Goal: Task Accomplishment & Management: Manage account settings

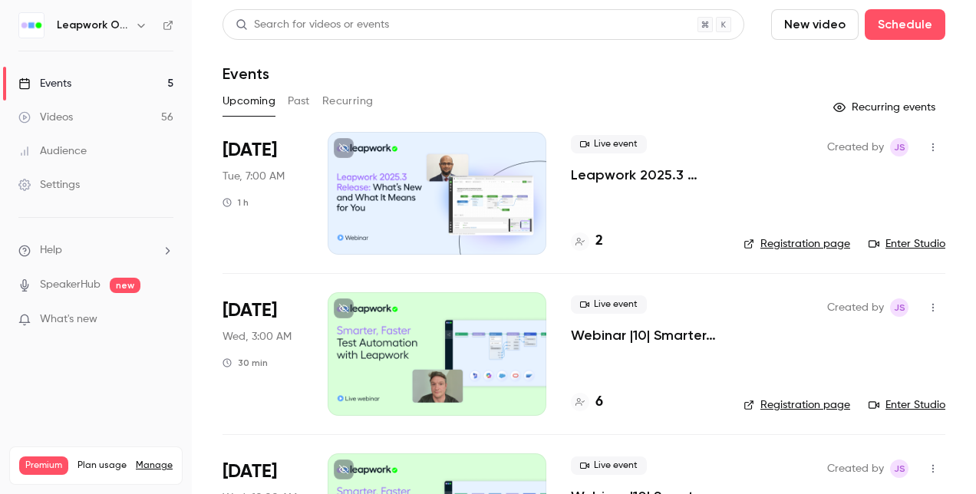
click at [296, 101] on button "Past" at bounding box center [299, 101] width 22 height 25
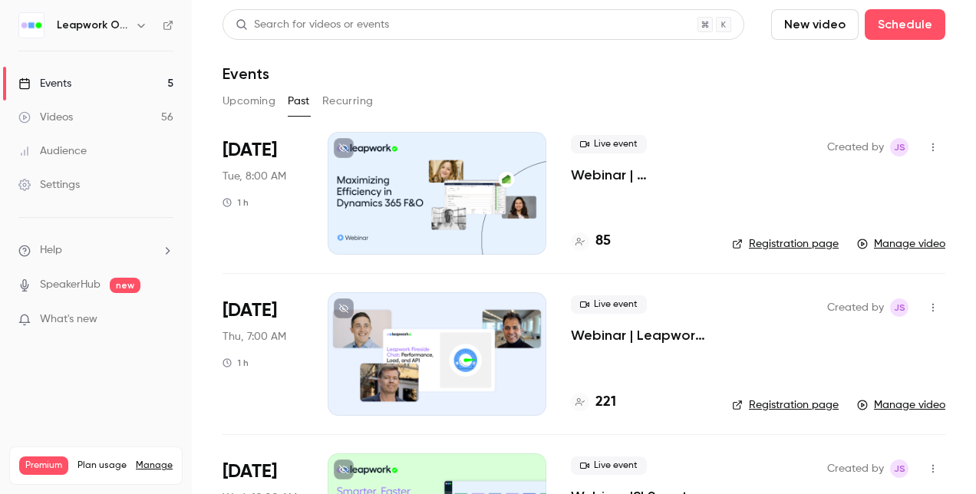
click at [402, 199] on div at bounding box center [436, 193] width 219 height 123
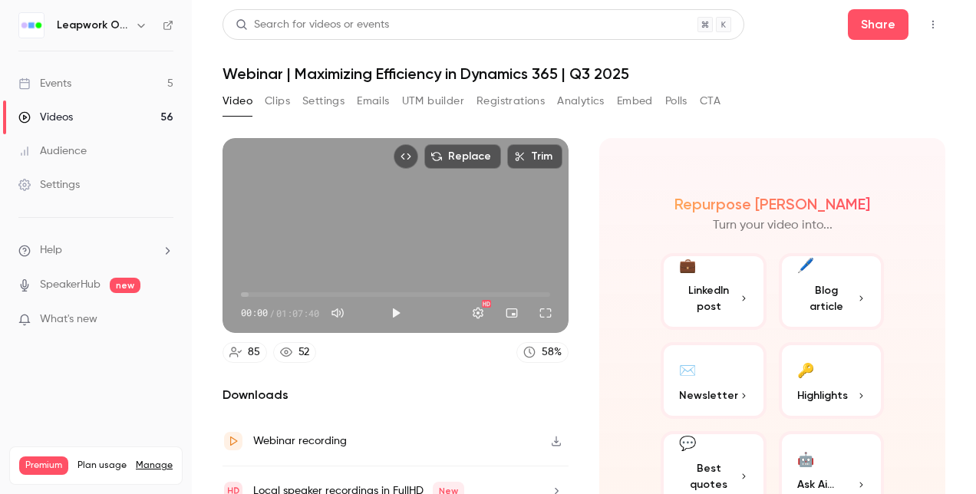
click at [508, 104] on button "Registrations" at bounding box center [510, 101] width 68 height 25
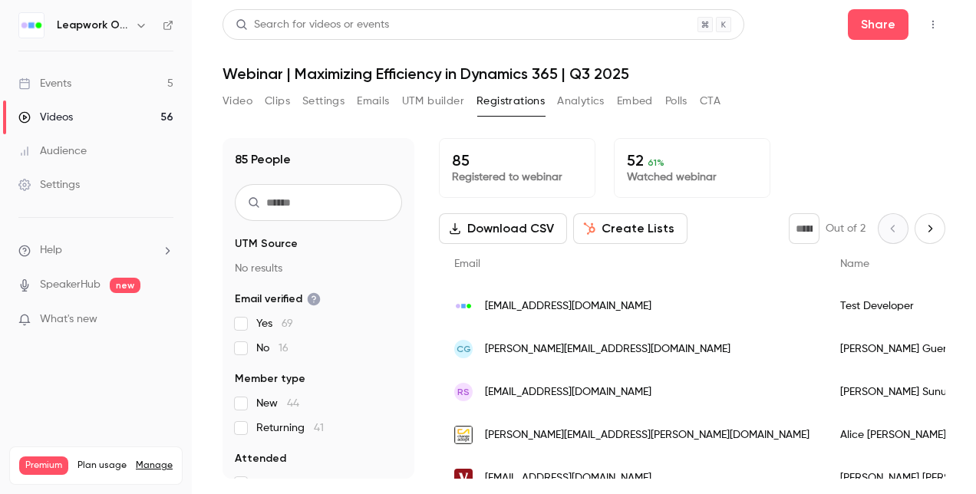
click at [328, 98] on button "Settings" at bounding box center [323, 101] width 42 height 25
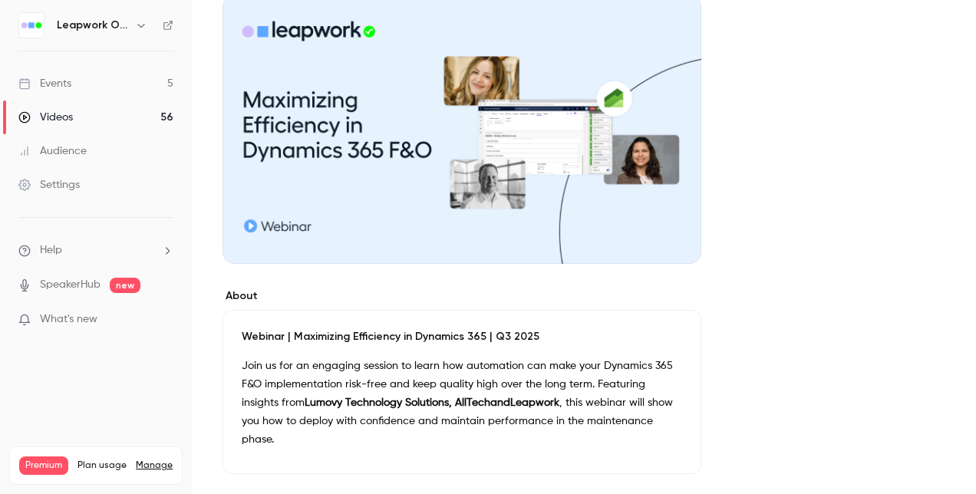
scroll to position [230, 0]
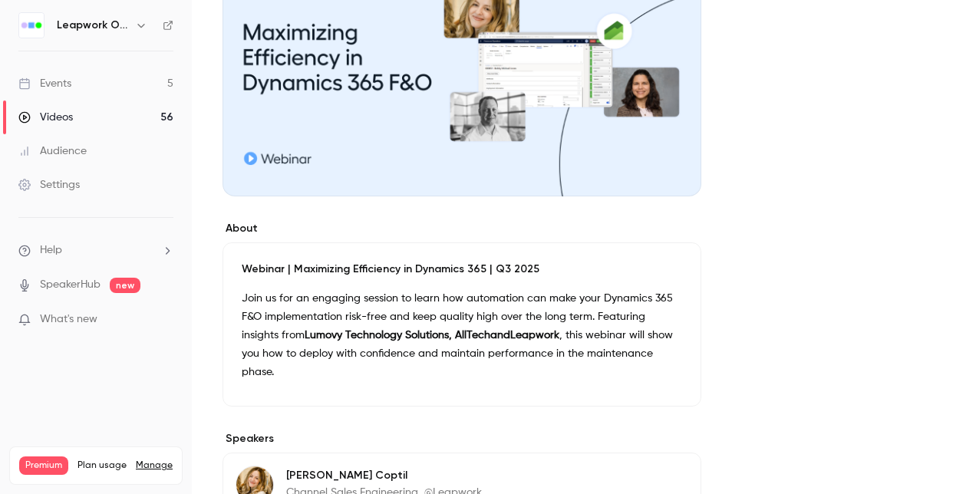
click at [376, 262] on p "Webinar | Maximizing Efficiency in Dynamics 365 | Q3 2025" at bounding box center [462, 269] width 440 height 15
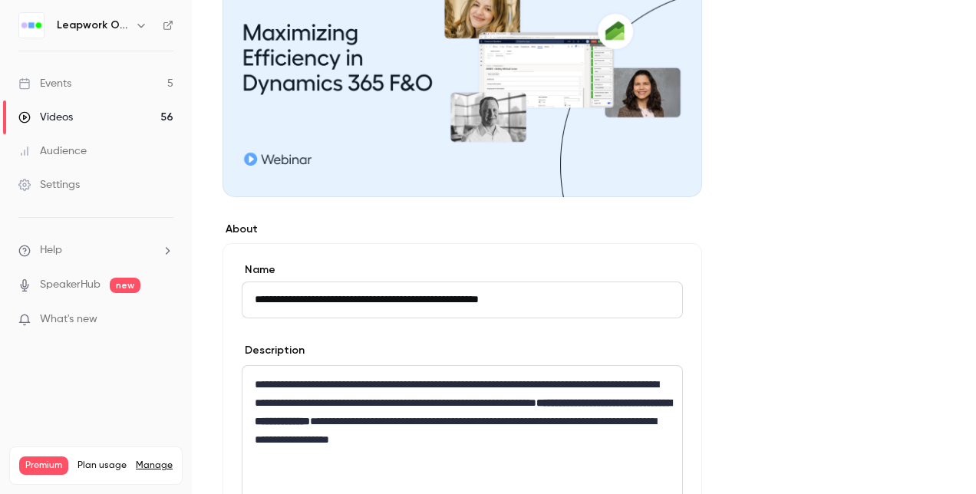
drag, startPoint x: 553, startPoint y: 297, endPoint x: 208, endPoint y: 325, distance: 346.3
click at [208, 325] on main "**********" at bounding box center [584, 247] width 784 height 494
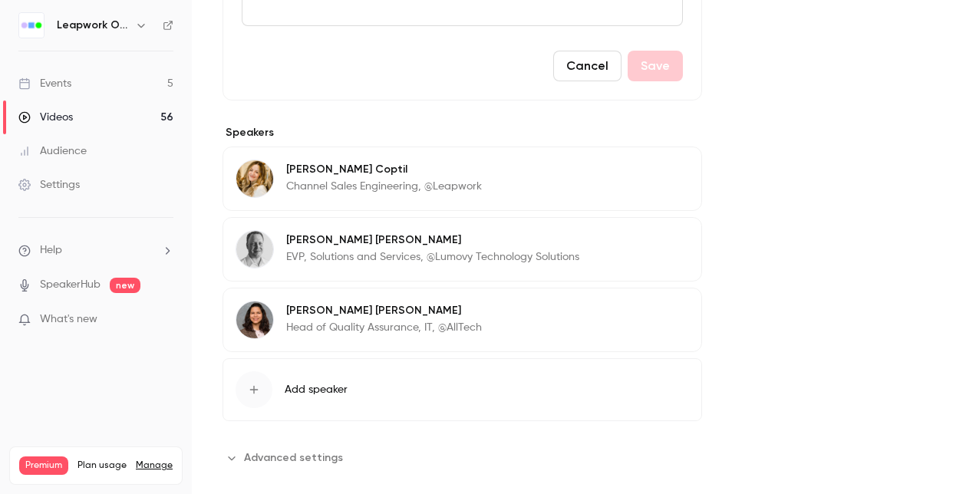
scroll to position [715, 0]
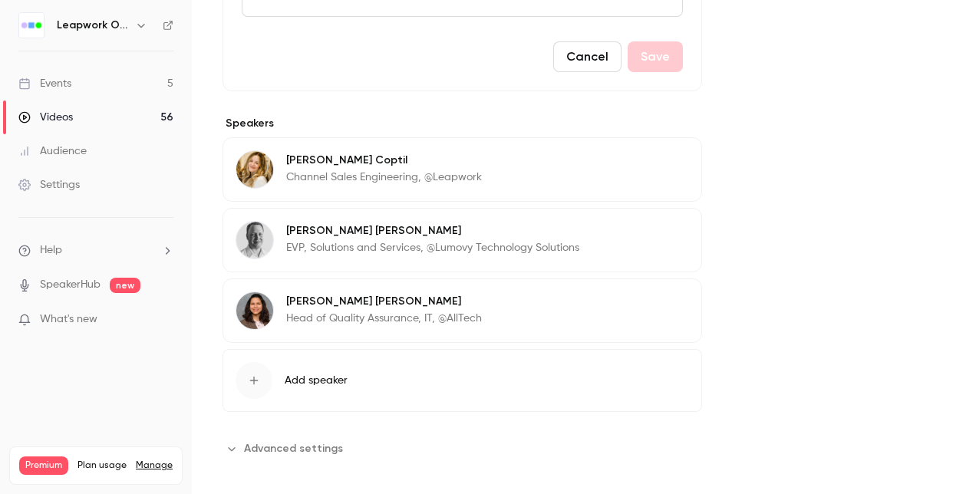
click at [301, 443] on span "Advanced settings" at bounding box center [293, 448] width 99 height 16
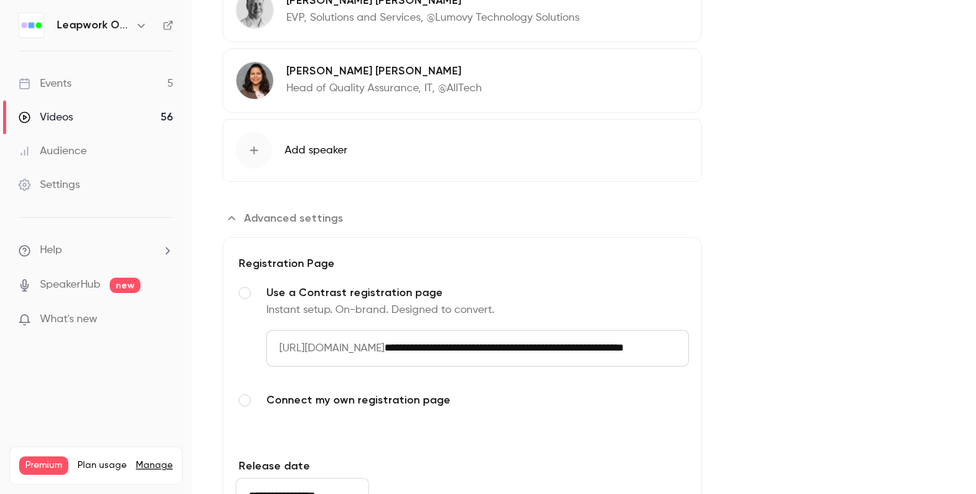
scroll to position [0, 132]
drag, startPoint x: 626, startPoint y: 347, endPoint x: 750, endPoint y: 339, distance: 124.5
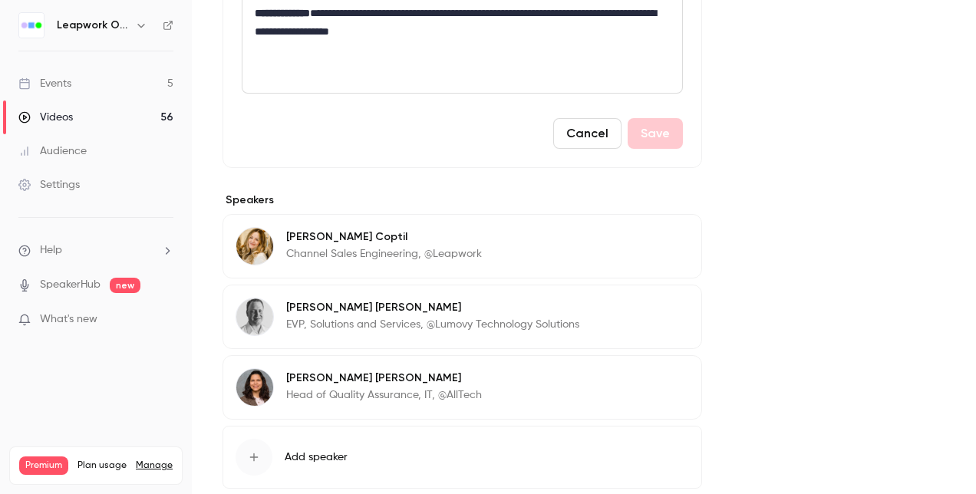
scroll to position [0, 0]
